Goal: Task Accomplishment & Management: Manage account settings

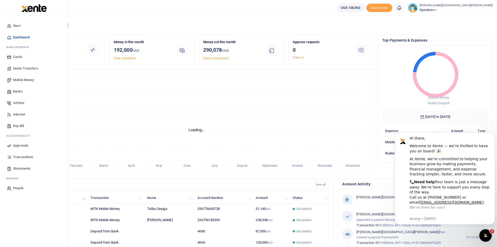
scroll to position [4, 4]
click at [22, 79] on span "Mobile Money" at bounding box center [23, 79] width 21 height 5
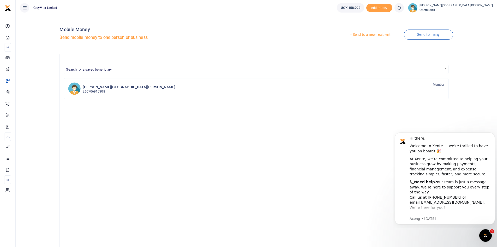
click at [372, 33] on link "Send to a new recipient" at bounding box center [370, 34] width 68 height 9
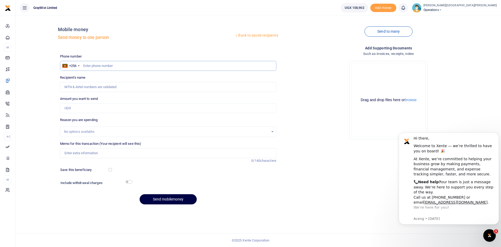
click at [104, 64] on input "text" at bounding box center [168, 66] width 216 height 10
type input "790185209"
type input "[PERSON_NAME]"
type input "790185209"
click at [92, 153] on input "Memo for this transaction (Your recipient will see this)" at bounding box center [168, 153] width 216 height 10
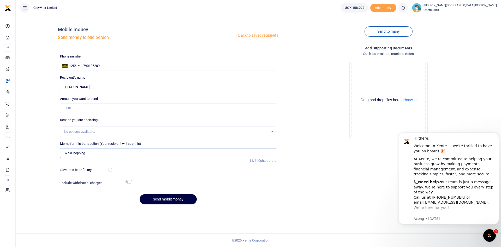
type input "WokShopping"
click at [37, 175] on div "Back to saved recipients Mobile money Send money to one person Send to many Pho…" at bounding box center [258, 114] width 481 height 189
click at [130, 182] on input "checkbox" at bounding box center [129, 181] width 7 height 3
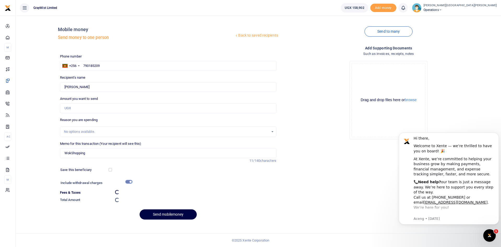
checkbox input "false"
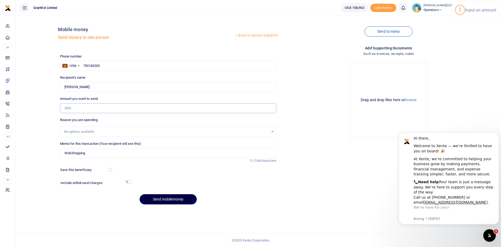
click at [81, 103] on input "Amount you want to send" at bounding box center [168, 108] width 216 height 10
click at [69, 108] on input "115,000" at bounding box center [168, 108] width 216 height 10
click at [91, 110] on input "110,000" at bounding box center [168, 108] width 216 height 10
type input "110,000"
click at [129, 182] on input "checkbox" at bounding box center [129, 181] width 7 height 3
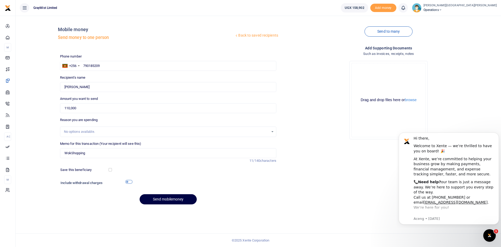
checkbox input "true"
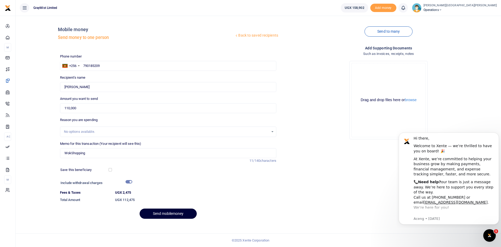
click at [177, 214] on button "Send mobilemoney" at bounding box center [168, 213] width 57 height 10
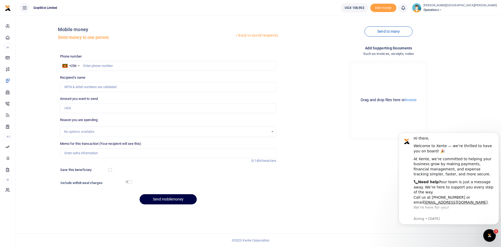
click at [401, 8] on icon at bounding box center [403, 8] width 5 height 6
click at [346, 35] on small "You have no new notification" at bounding box center [365, 37] width 39 height 4
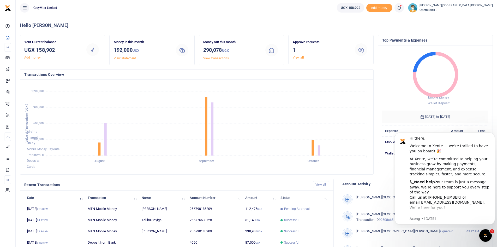
click at [402, 8] on span at bounding box center [402, 8] width 0 height 0
click at [342, 41] on div "Transactions to act upon You have 1 awaiting for your to act on" at bounding box center [371, 36] width 58 height 9
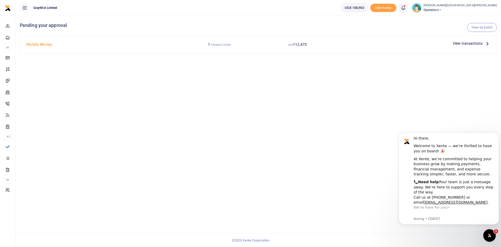
click at [470, 43] on span "View transactions" at bounding box center [468, 43] width 30 height 6
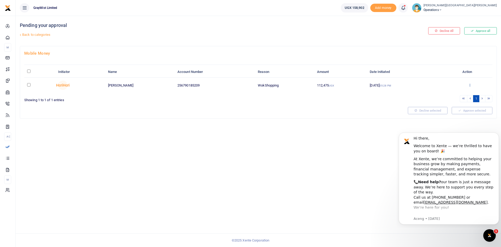
click at [471, 84] on icon at bounding box center [469, 85] width 3 height 4
click at [446, 92] on link "Approve" at bounding box center [450, 93] width 41 height 7
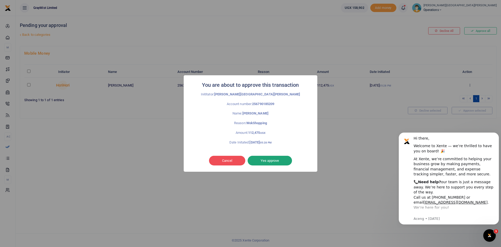
click at [279, 164] on button "Yes approve" at bounding box center [270, 161] width 44 height 10
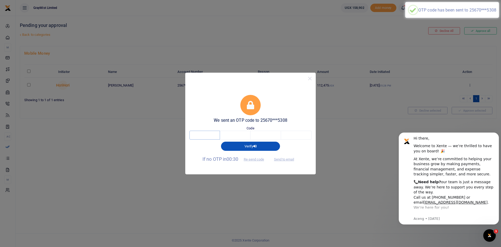
click at [213, 136] on input "text" at bounding box center [205, 135] width 31 height 9
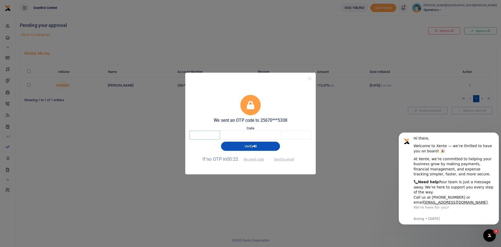
click at [214, 134] on input "text" at bounding box center [205, 135] width 31 height 9
type input "3"
type input "4"
type input "3"
type input "1"
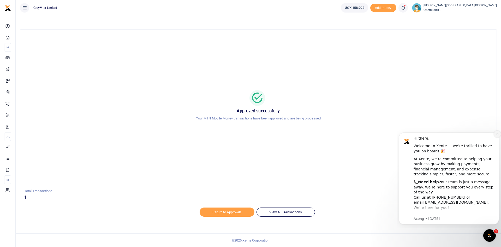
click at [498, 134] on icon "Dismiss notification" at bounding box center [497, 133] width 3 height 3
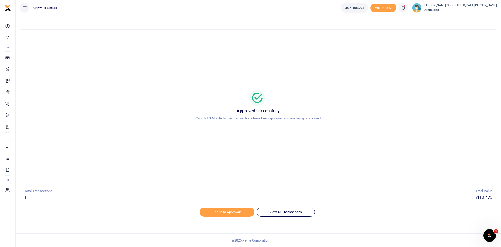
click at [401, 9] on icon at bounding box center [403, 8] width 5 height 6
click at [346, 38] on small "You have 1 awaiting for your to act on" at bounding box center [371, 39] width 50 height 4
